Goal: Obtain resource: Download file/media

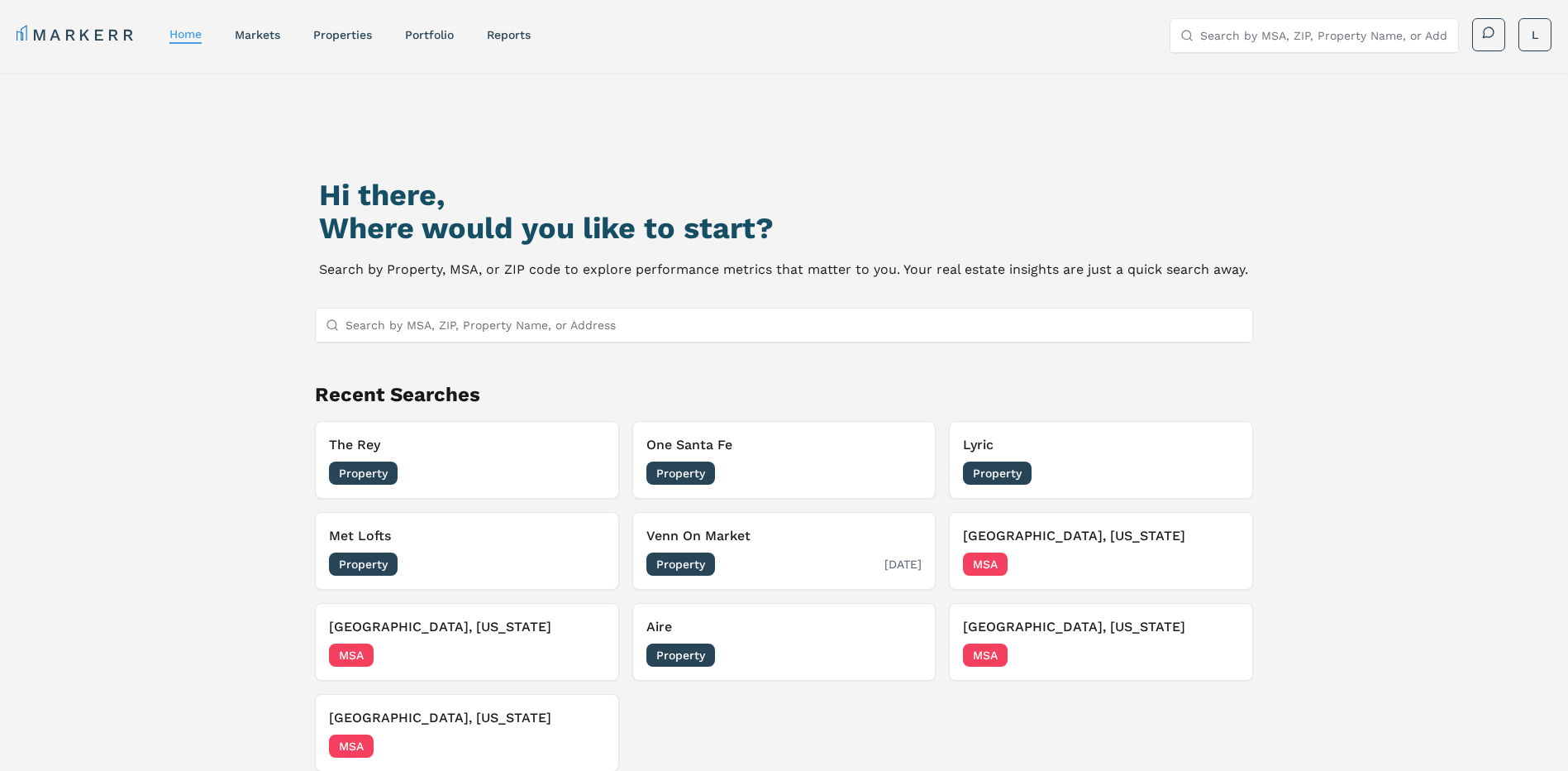
click at [698, 565] on span "Property" at bounding box center [681, 563] width 69 height 23
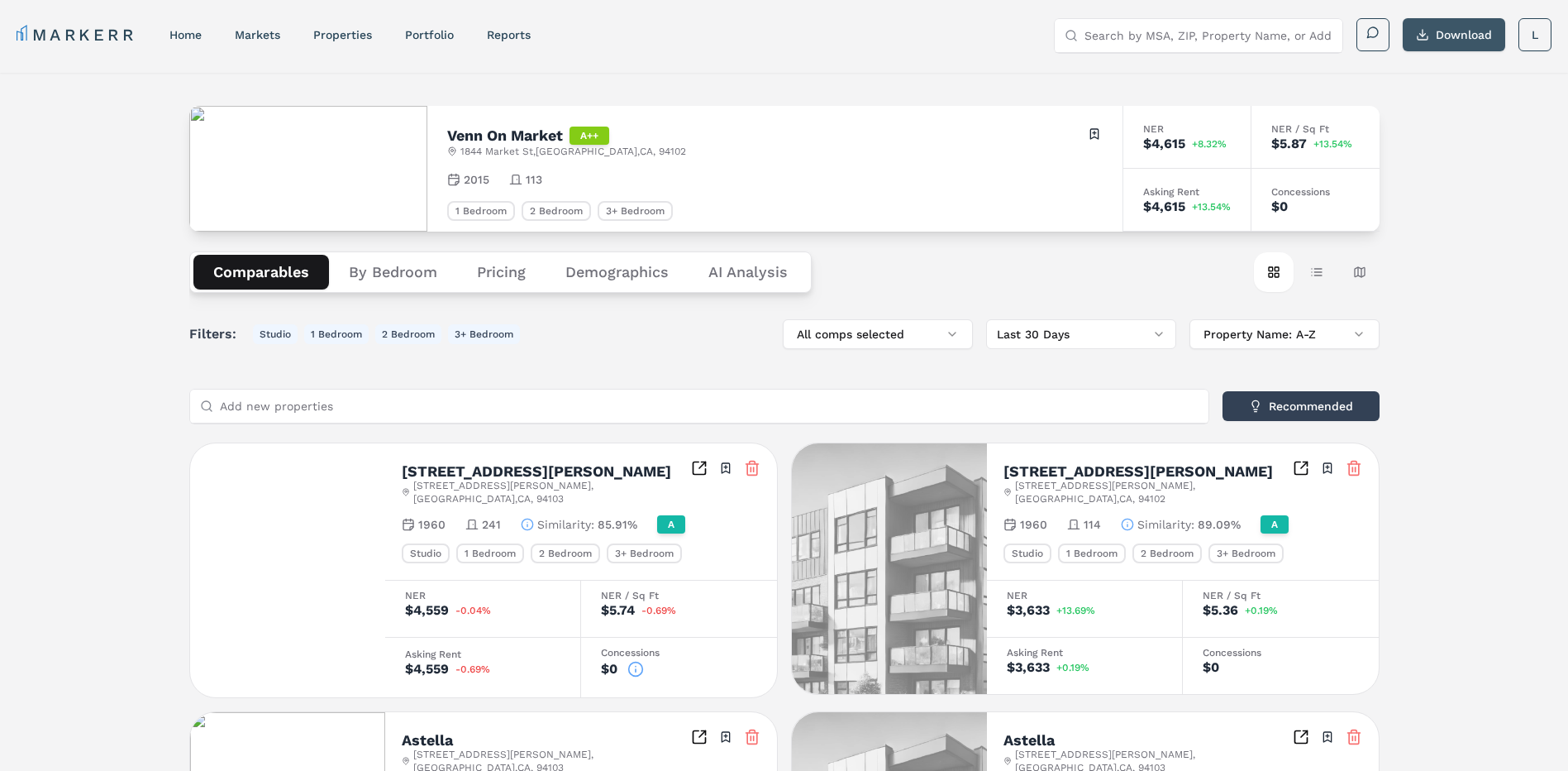
click at [1466, 45] on button "Download" at bounding box center [1453, 34] width 103 height 33
